Goal: Information Seeking & Learning: Learn about a topic

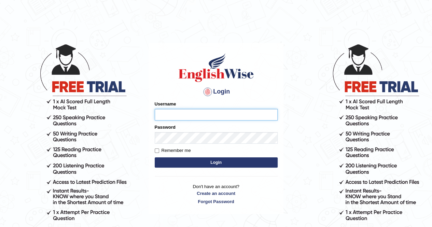
type input "twangdi033"
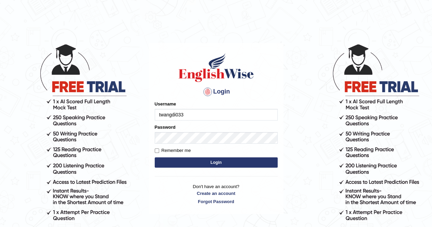
click at [228, 161] on button "Login" at bounding box center [216, 162] width 123 height 10
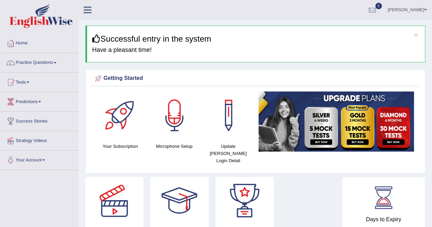
click at [41, 60] on link "Practice Questions" at bounding box center [39, 61] width 78 height 17
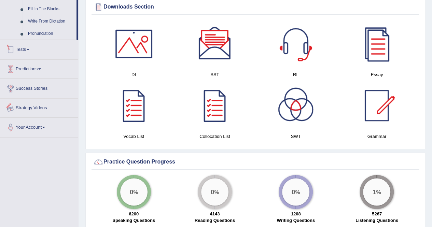
scroll to position [199, 0]
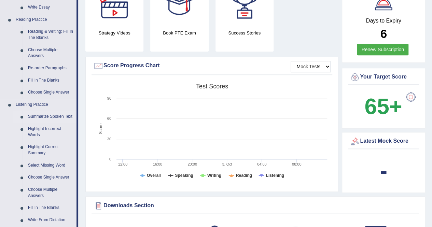
click at [43, 116] on link "Summarize Spoken Text" at bounding box center [51, 117] width 52 height 12
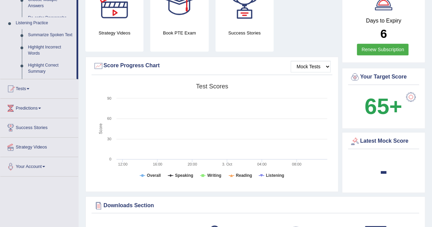
click at [43, 116] on ul "Home Practice Questions Speaking Practice Read Aloud Repeat Sentence Describe I…" at bounding box center [39, 5] width 78 height 341
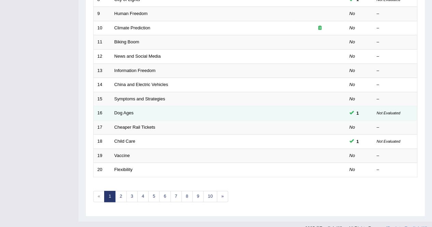
scroll to position [221, 0]
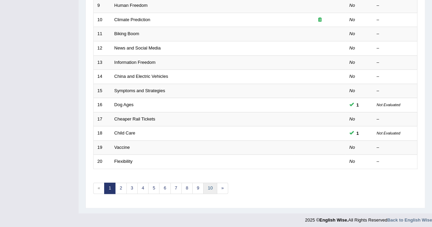
click at [207, 189] on link "10" at bounding box center [210, 188] width 14 height 11
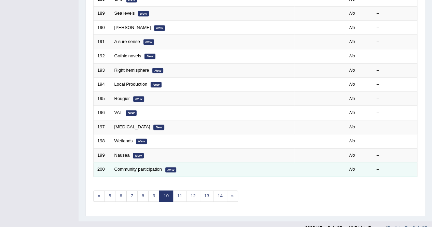
scroll to position [221, 0]
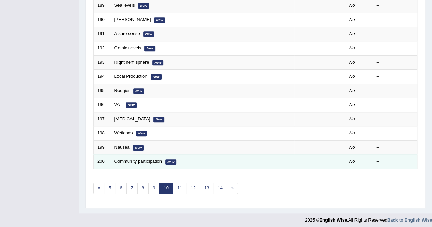
click at [202, 161] on td "Community participation New" at bounding box center [203, 162] width 184 height 14
click at [203, 161] on td "Community participation New" at bounding box center [203, 162] width 184 height 14
click at [176, 161] on td "Community participation New" at bounding box center [203, 162] width 184 height 14
drag, startPoint x: 178, startPoint y: 161, endPoint x: 170, endPoint y: 161, distance: 7.5
click at [170, 161] on em "New" at bounding box center [170, 161] width 11 height 5
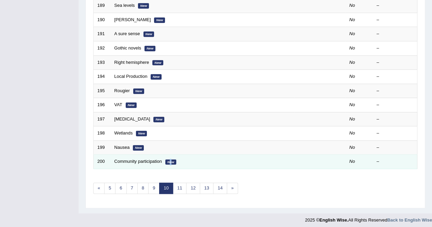
click at [170, 160] on em "New" at bounding box center [170, 161] width 11 height 5
click at [201, 160] on td "Community participation New" at bounding box center [203, 162] width 184 height 14
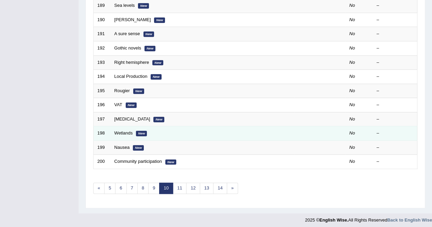
click at [139, 131] on em "New" at bounding box center [141, 133] width 11 height 5
click at [140, 131] on em "New" at bounding box center [141, 133] width 11 height 5
click at [115, 130] on link "Wetlands" at bounding box center [123, 132] width 18 height 5
click at [116, 130] on link "Wetlands" at bounding box center [123, 132] width 18 height 5
